Goal: Transaction & Acquisition: Purchase product/service

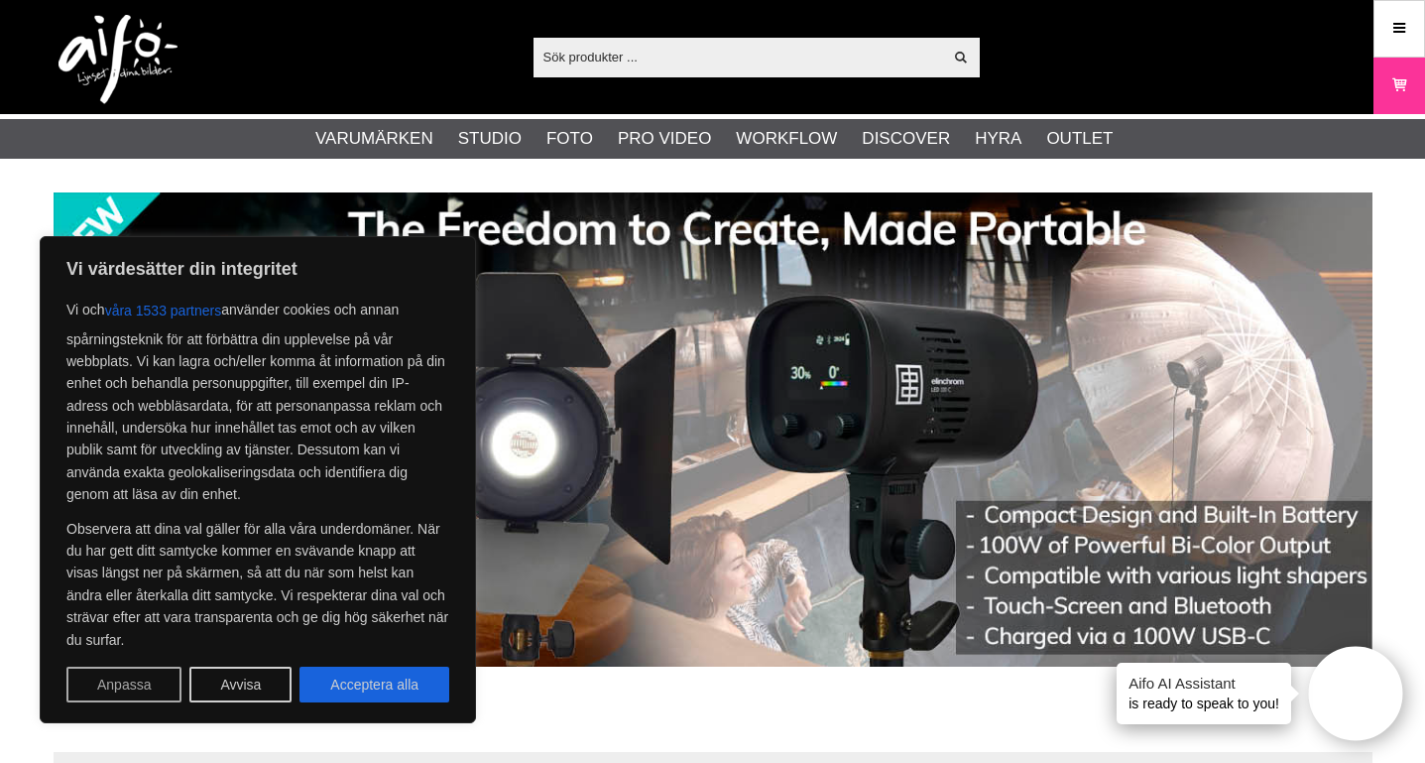
click at [159, 682] on button "Anpassa" at bounding box center [123, 685] width 115 height 36
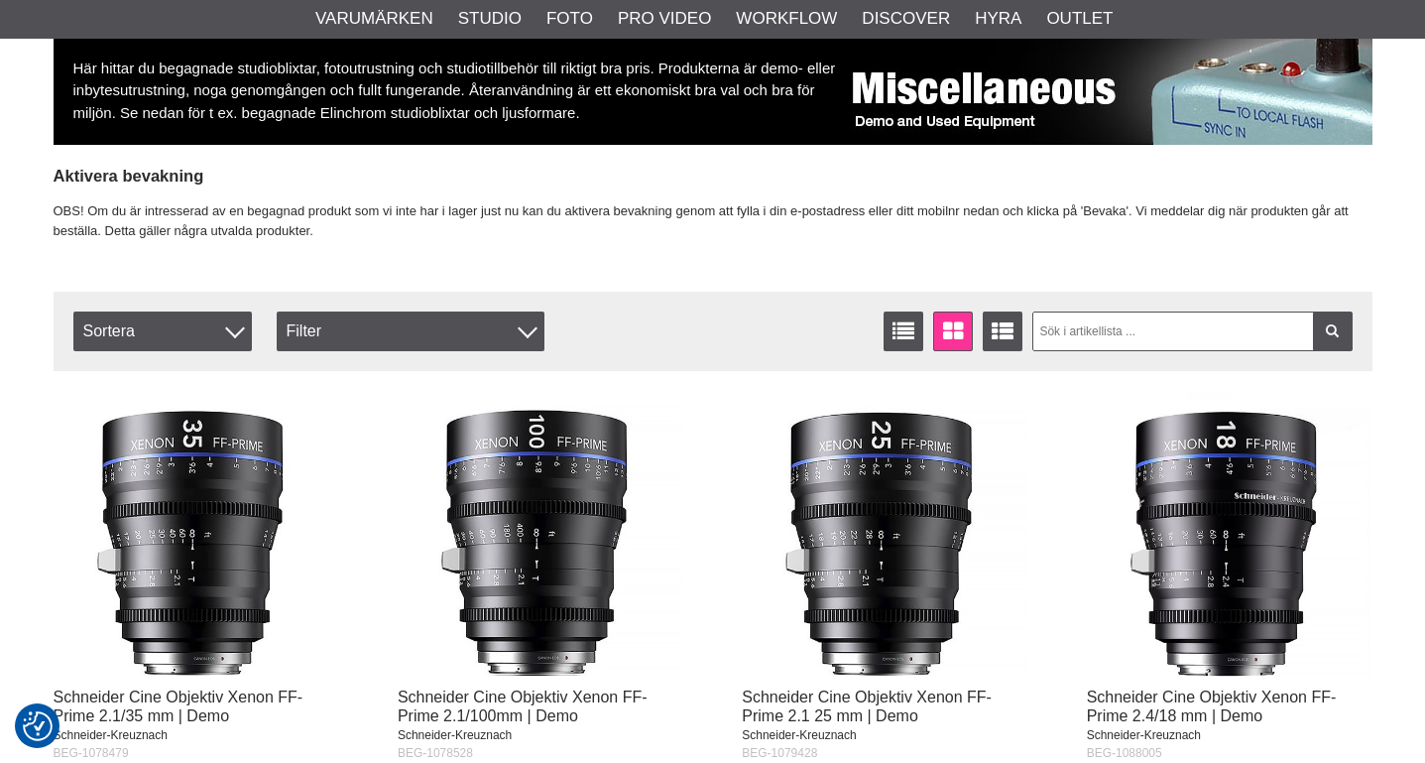
scroll to position [246, 0]
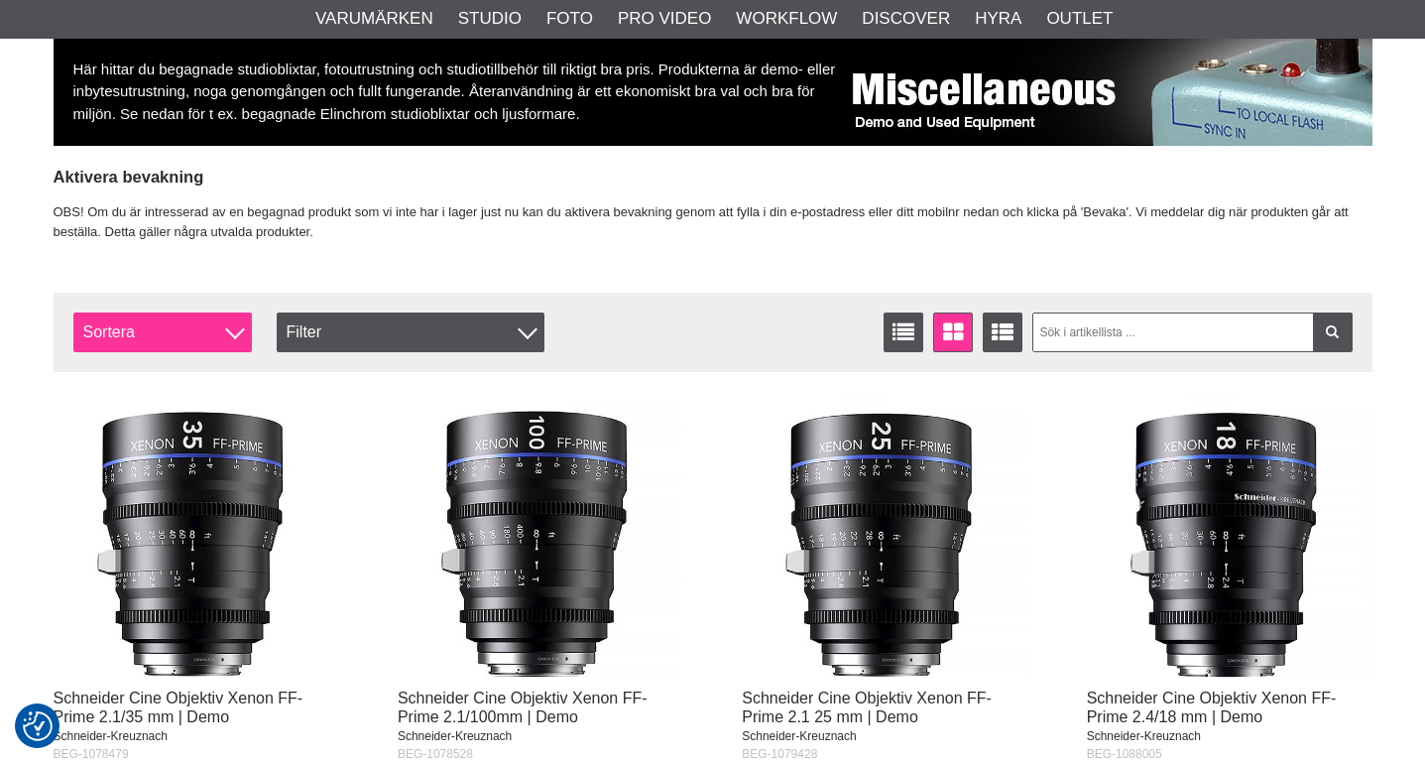
click at [174, 340] on span "Sortera" at bounding box center [162, 332] width 179 height 40
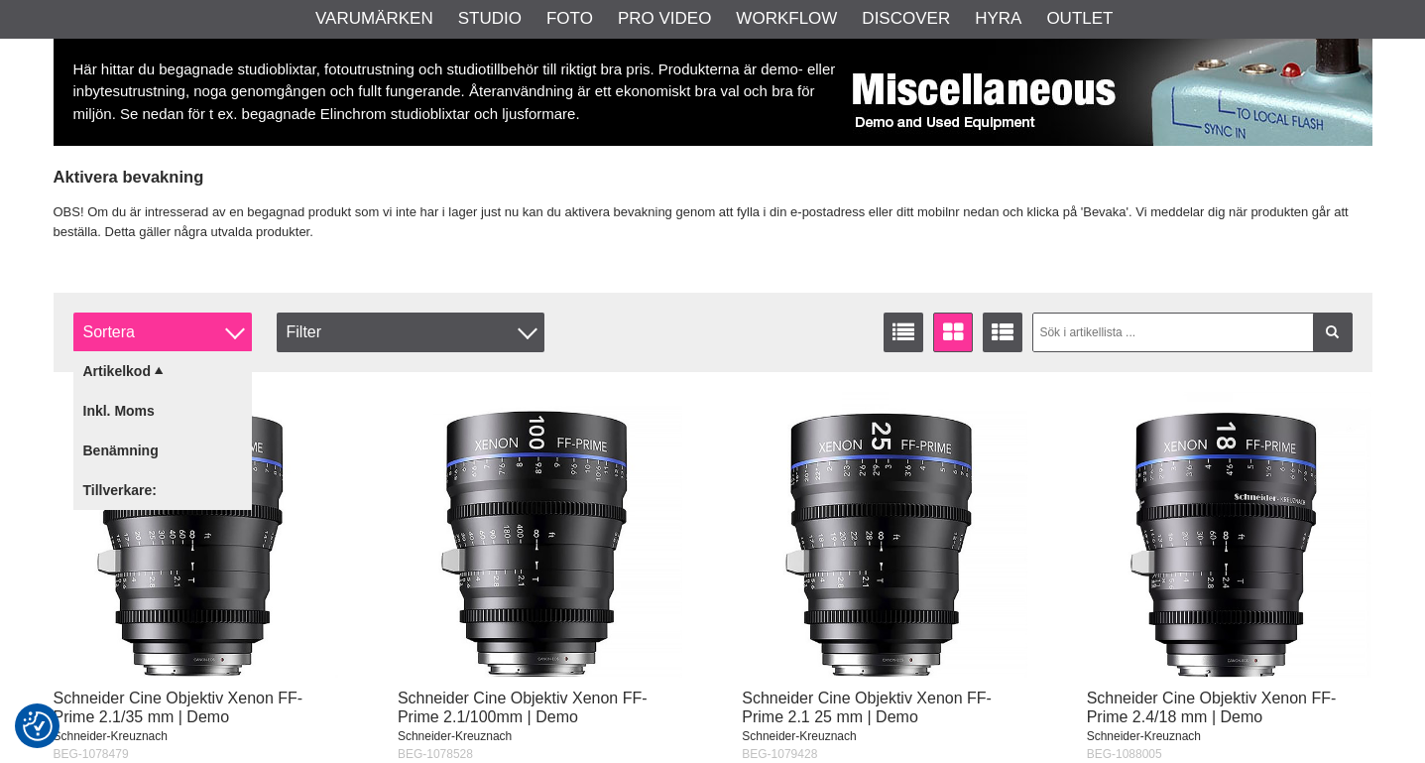
click at [174, 340] on span "Sortera" at bounding box center [162, 332] width 179 height 40
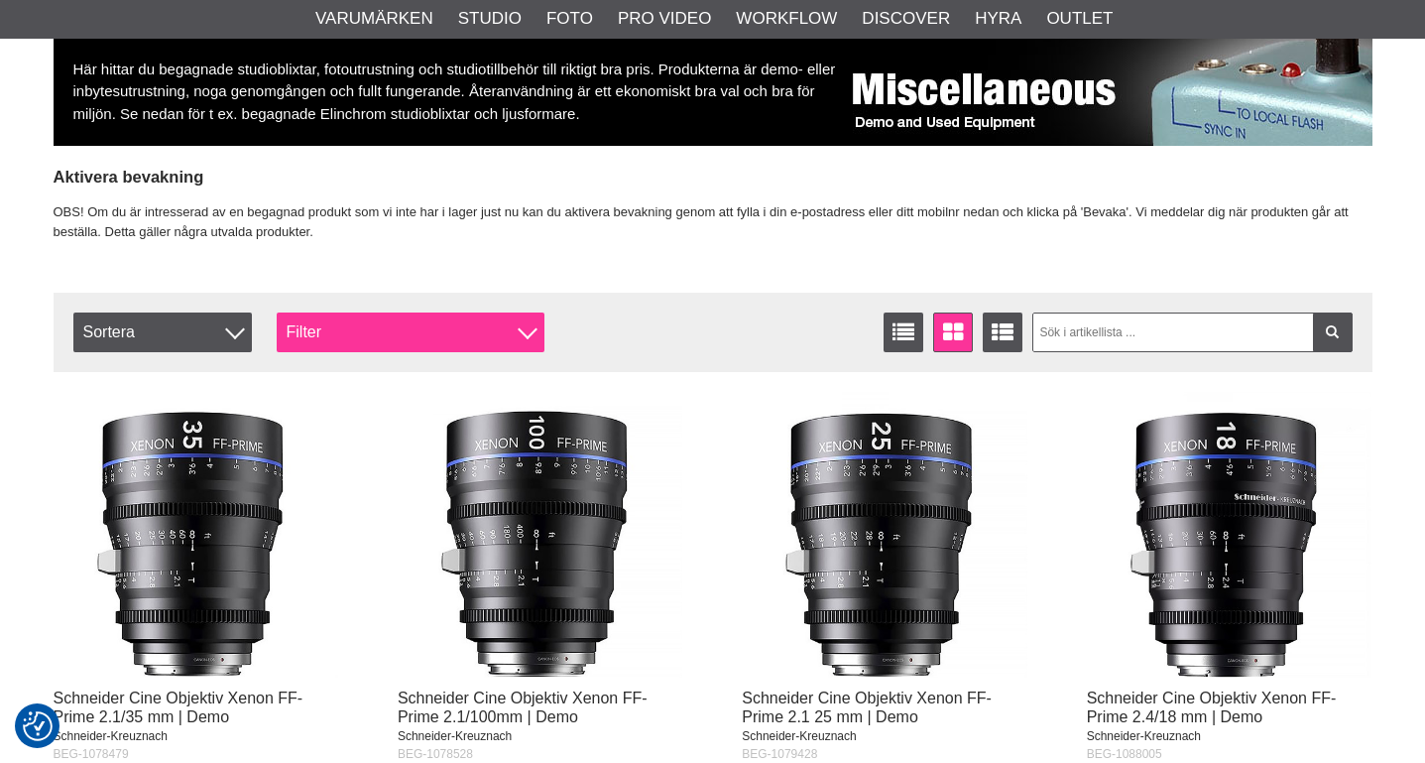
click at [360, 333] on div "Filter" at bounding box center [411, 332] width 268 height 40
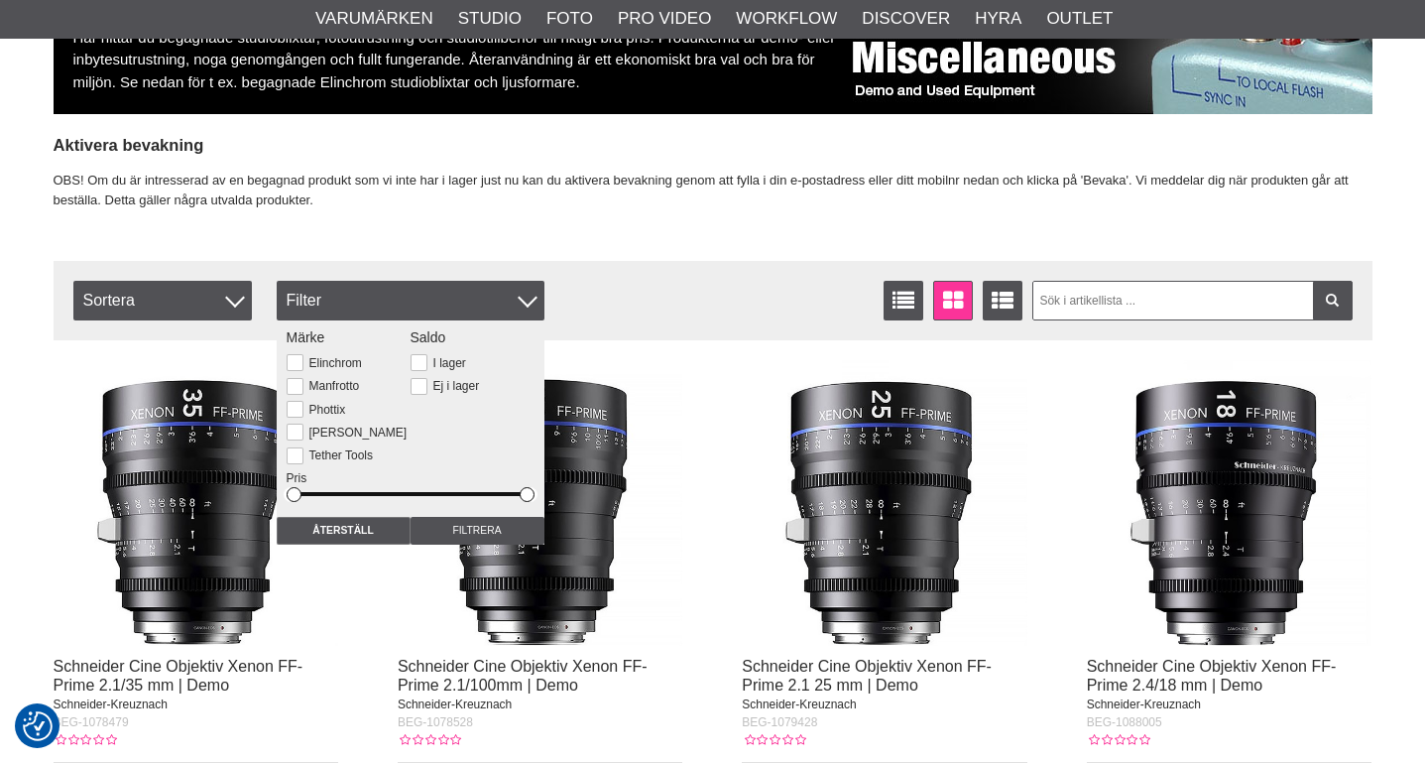
scroll to position [279, 0]
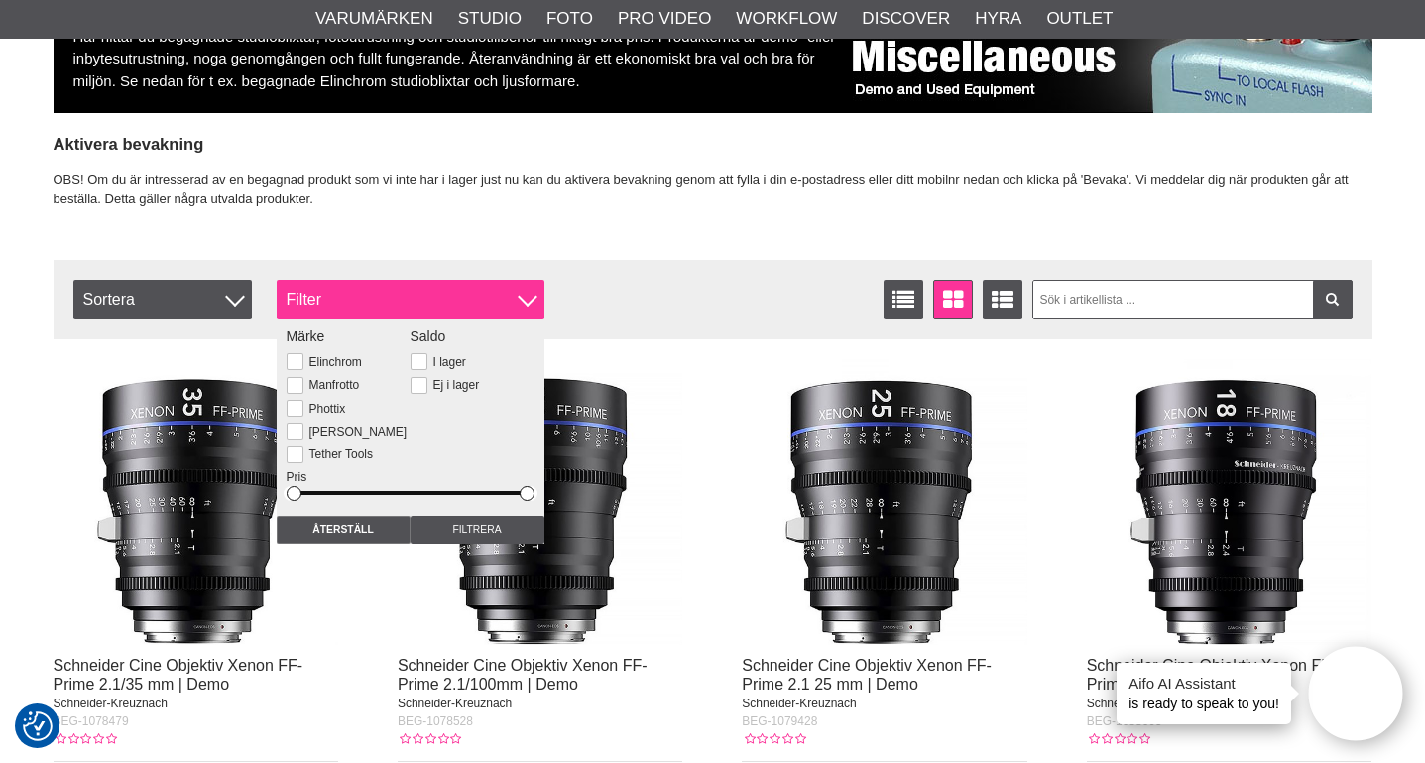
click at [533, 292] on div "Filter" at bounding box center [411, 300] width 268 height 40
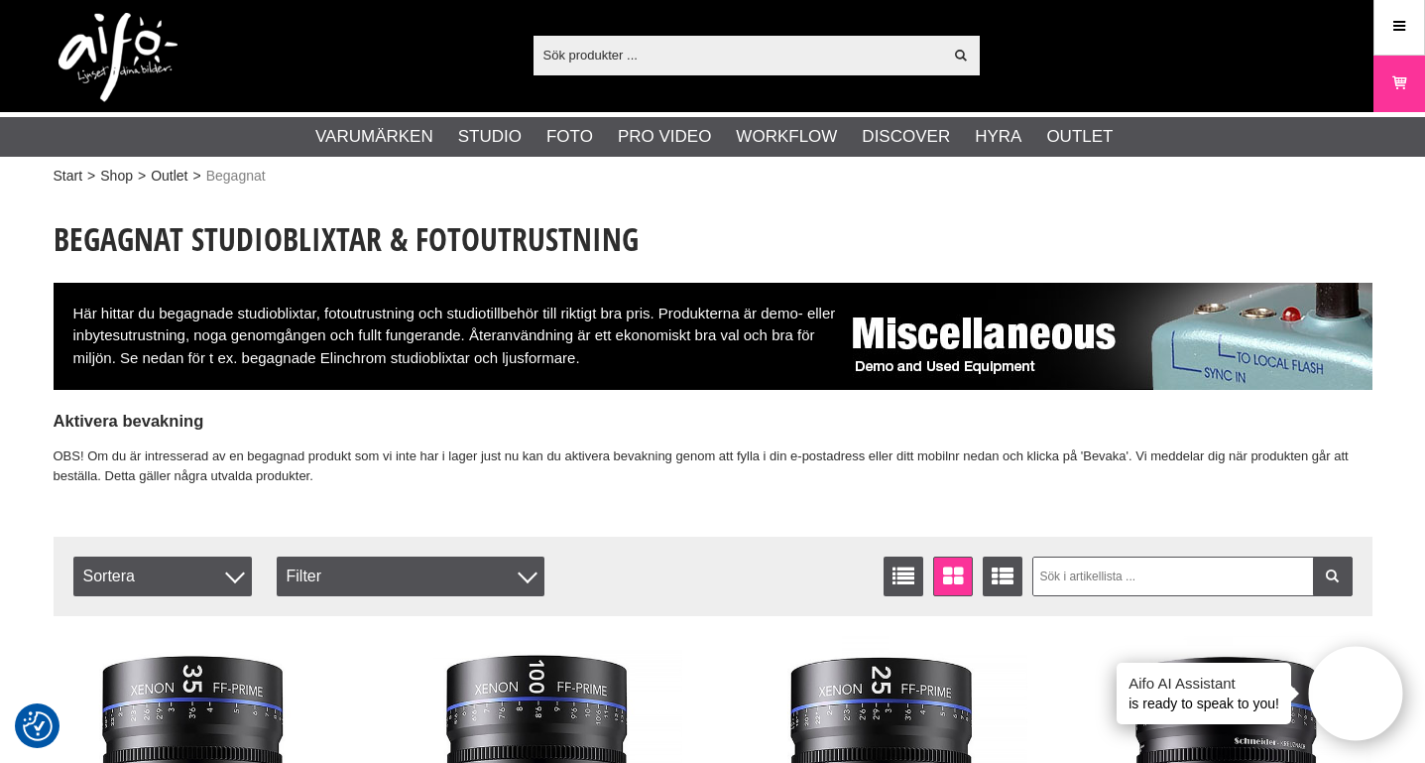
scroll to position [0, 0]
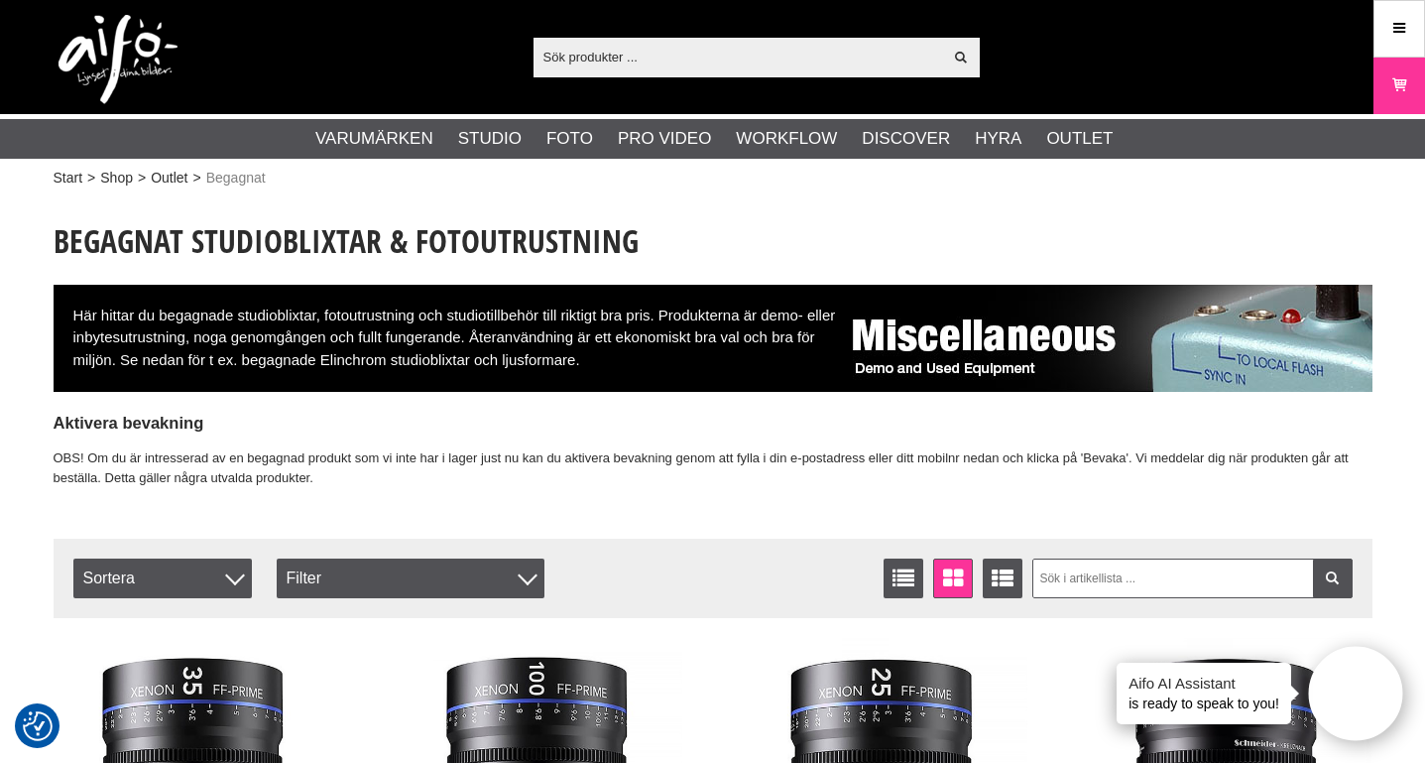
click at [689, 72] on div "Visa alla" at bounding box center [757, 58] width 446 height 40
click at [682, 53] on input "text" at bounding box center [739, 57] width 410 height 30
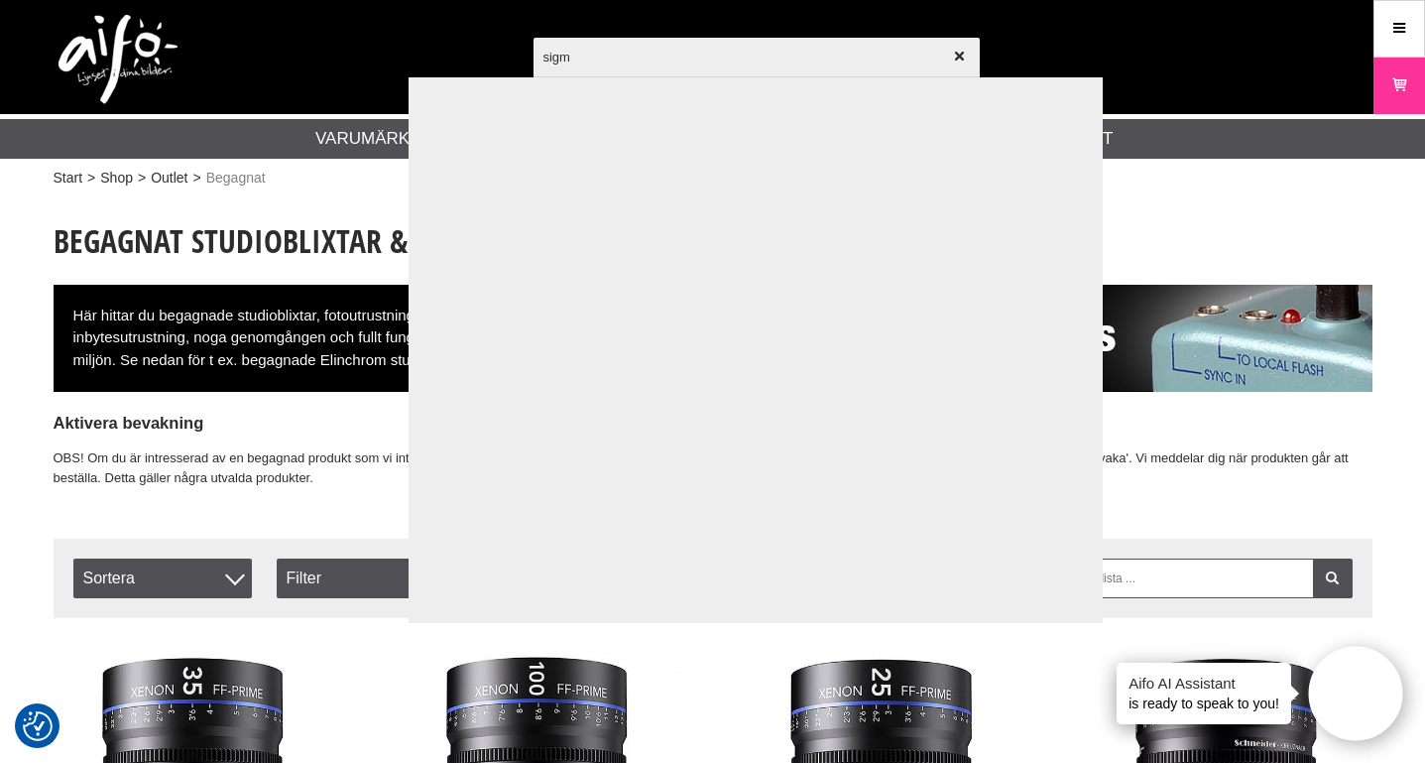
type input "sigma"
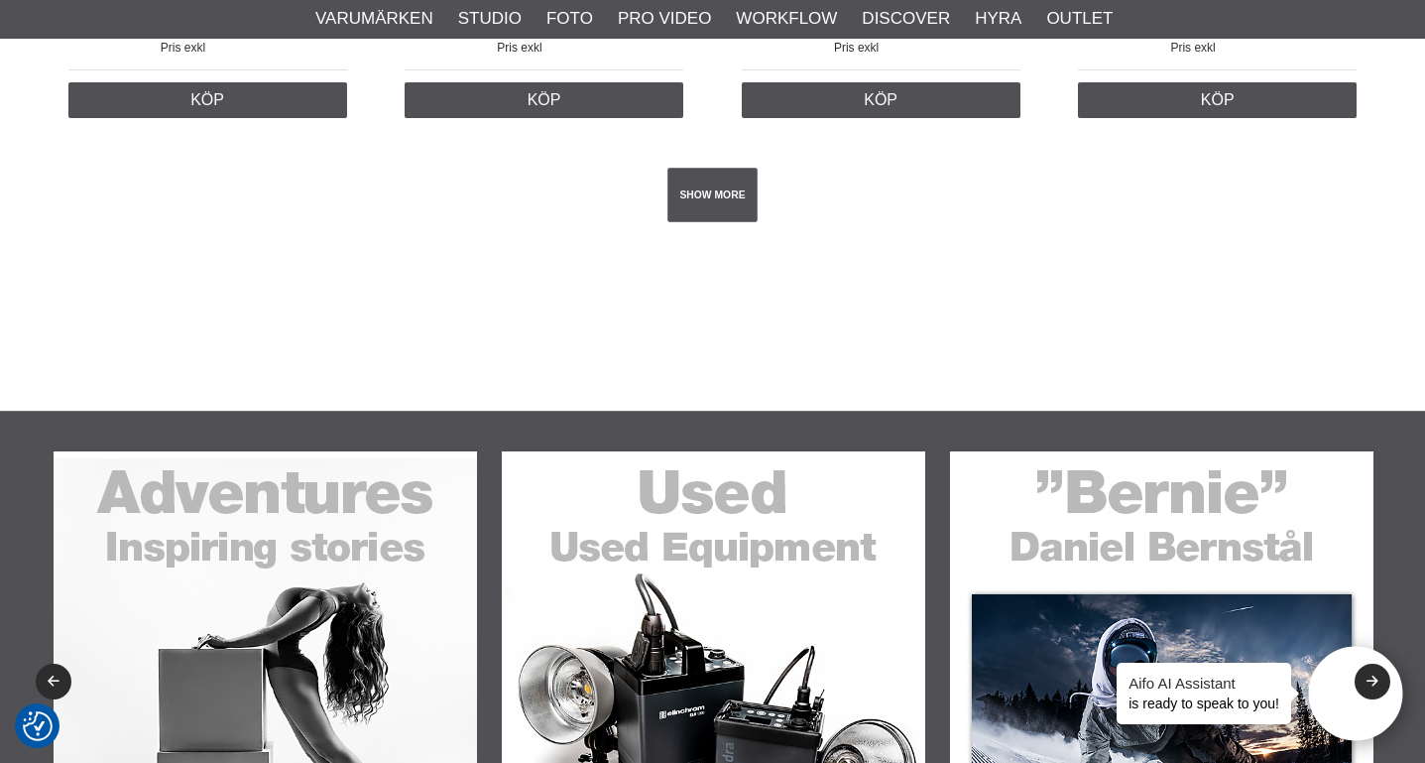
scroll to position [3944, 0]
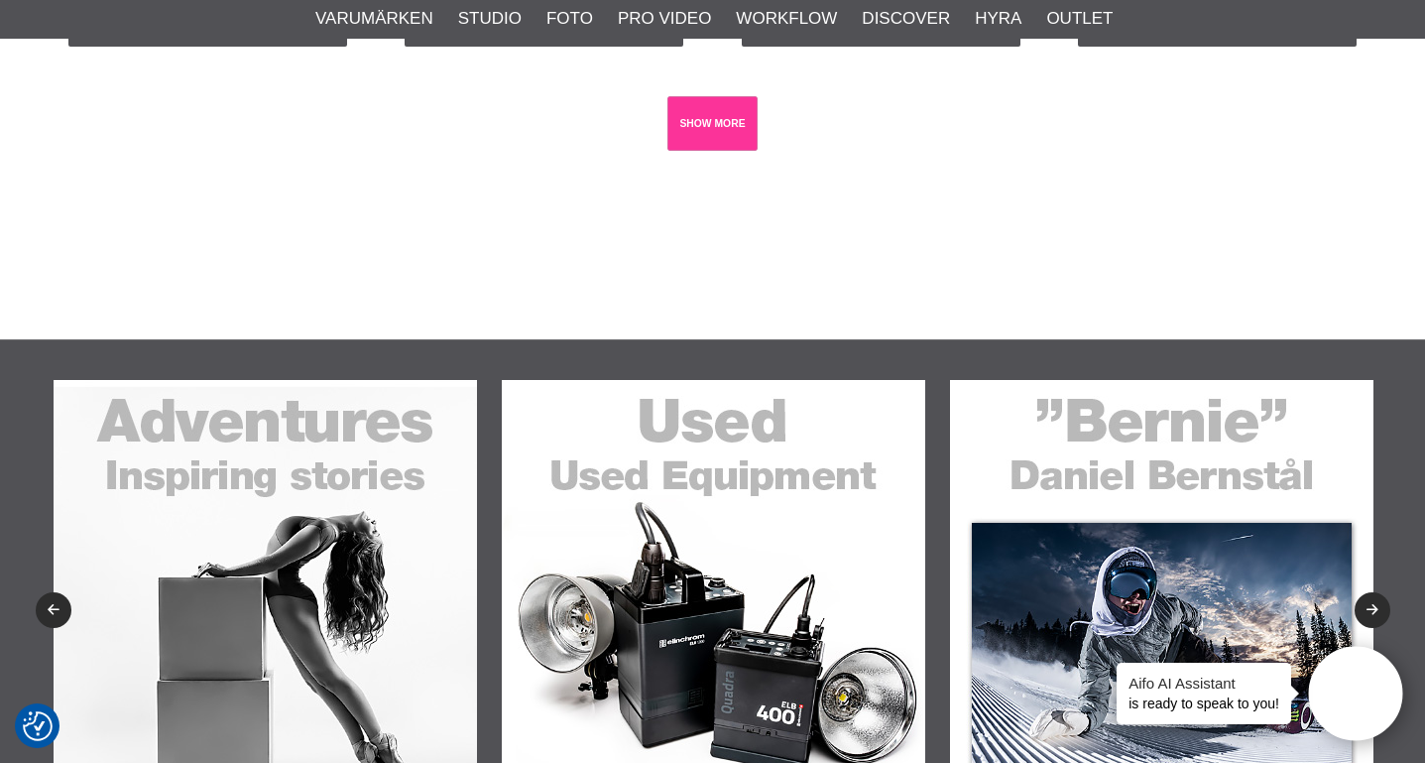
click at [716, 146] on link "SHOW MORE" at bounding box center [713, 123] width 90 height 55
